Goal: Navigation & Orientation: Find specific page/section

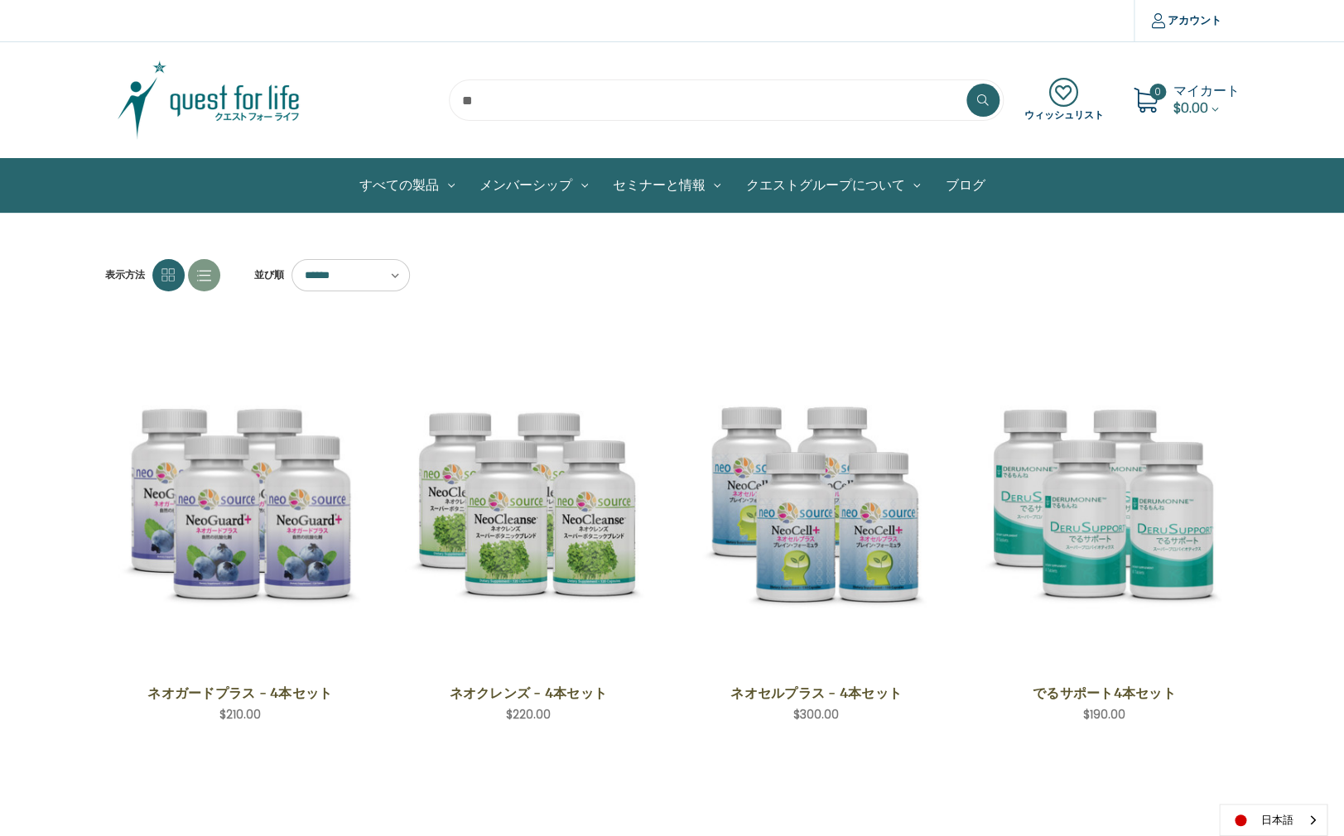
click at [189, 86] on img at bounding box center [208, 100] width 207 height 83
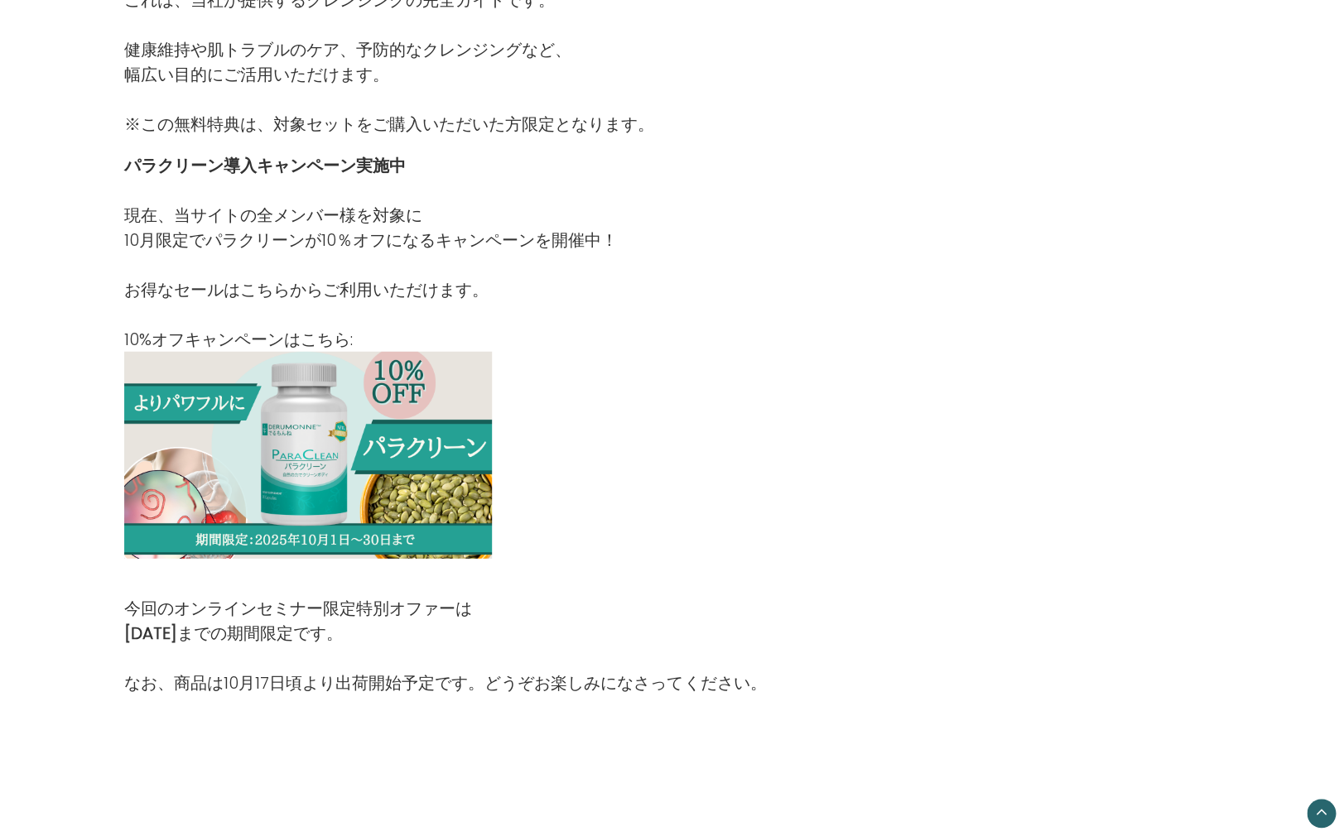
scroll to position [1691, 0]
click at [321, 430] on img at bounding box center [308, 456] width 368 height 207
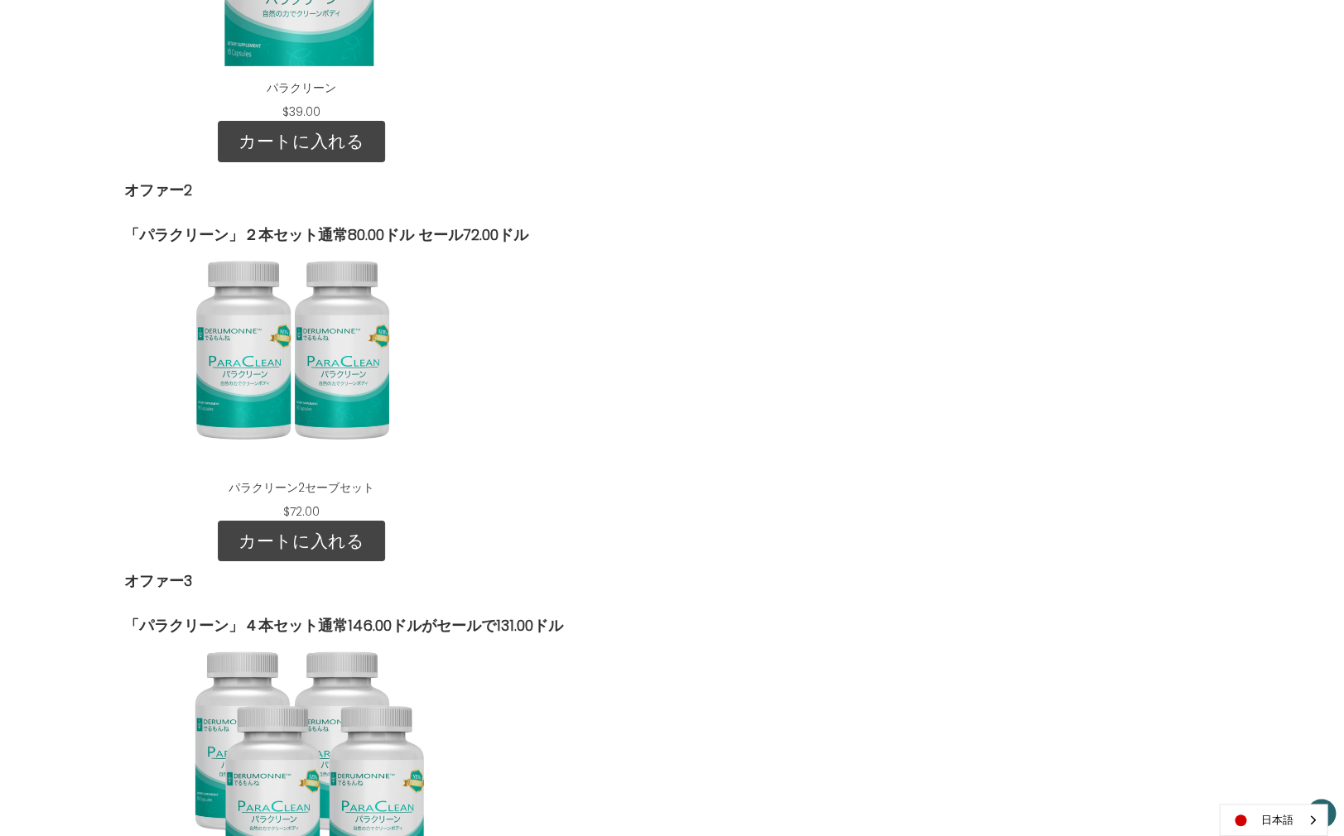
scroll to position [2244, 0]
